Goal: Information Seeking & Learning: Learn about a topic

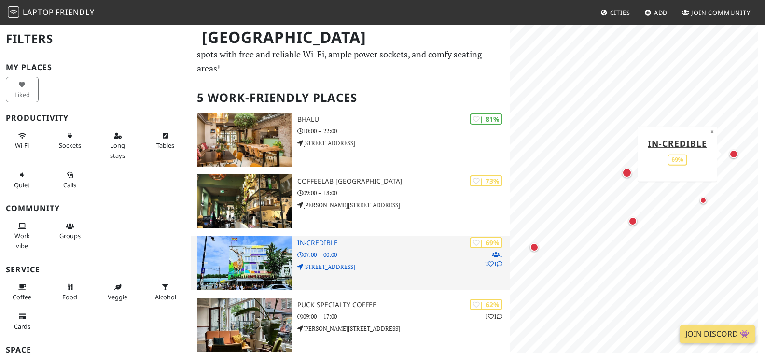
scroll to position [48, 0]
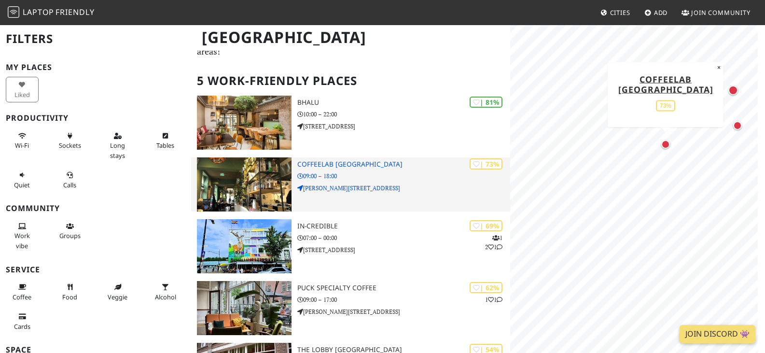
click at [238, 165] on img at bounding box center [244, 184] width 95 height 54
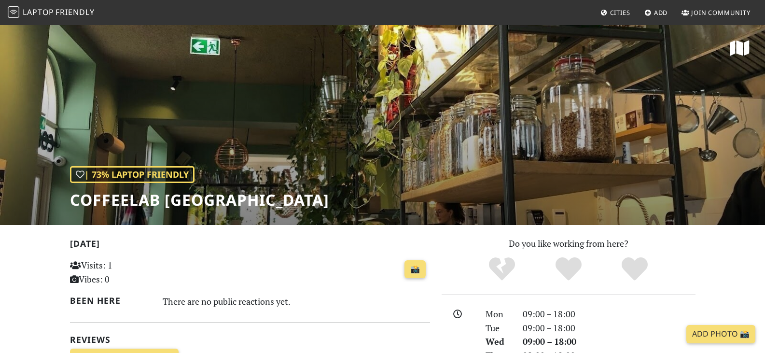
click at [360, 150] on div "| 73% Laptop Friendly COFFEELAB Nijmegen" at bounding box center [382, 124] width 765 height 201
